Goal: Navigation & Orientation: Find specific page/section

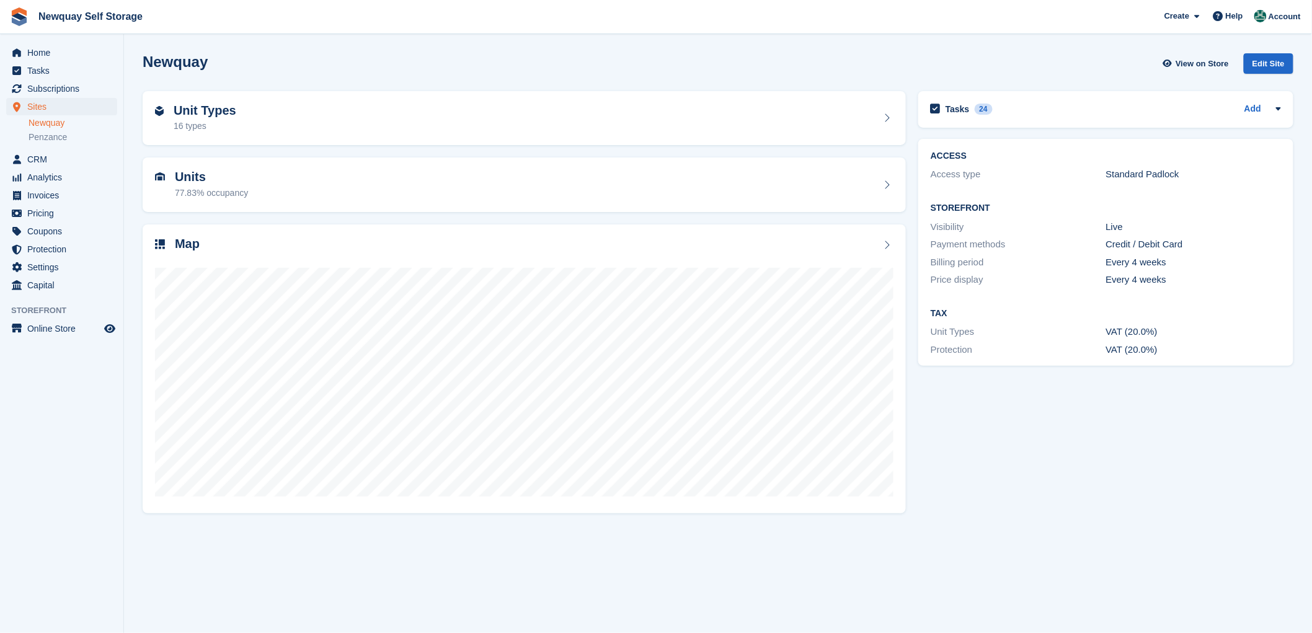
click at [1283, 493] on div "Tasks 24 Add [PERSON_NAME] container ours [DATE] items need to be moved out but…" at bounding box center [1105, 301] width 387 height 433
click at [1281, 558] on section "Newquay View on Store Edit Site Unit Types 16 types Units 77.83% occupancy Map …" at bounding box center [718, 316] width 1188 height 633
